Goal: Navigation & Orientation: Find specific page/section

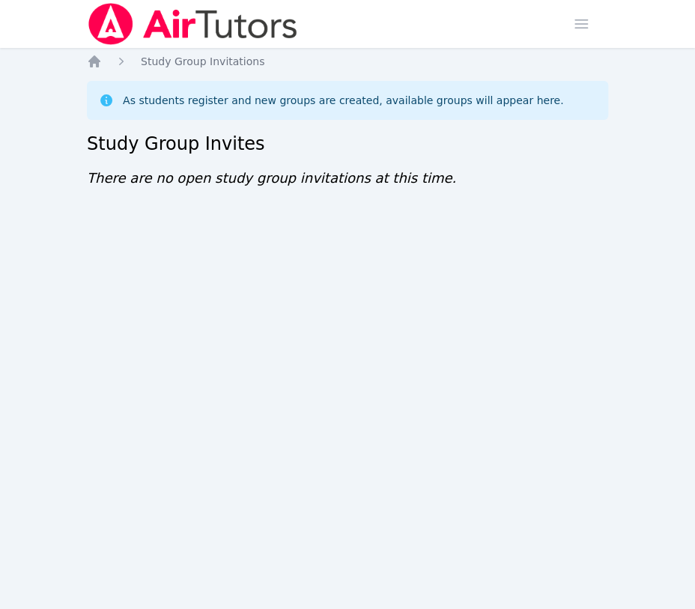
click at [96, 62] on icon "Breadcrumb" at bounding box center [94, 61] width 12 height 12
